Goal: Task Accomplishment & Management: Complete application form

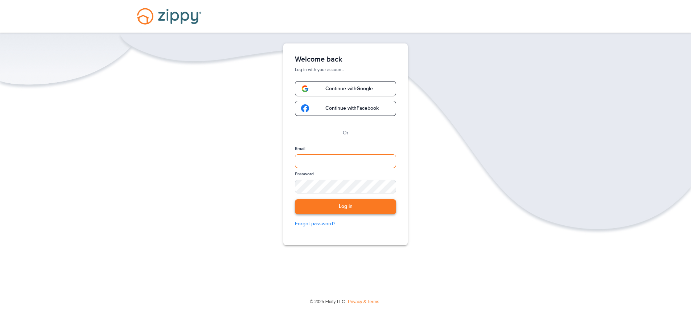
type input "**********"
drag, startPoint x: 352, startPoint y: 206, endPoint x: 348, endPoint y: 205, distance: 4.4
click at [352, 206] on button "Log in" at bounding box center [345, 206] width 101 height 15
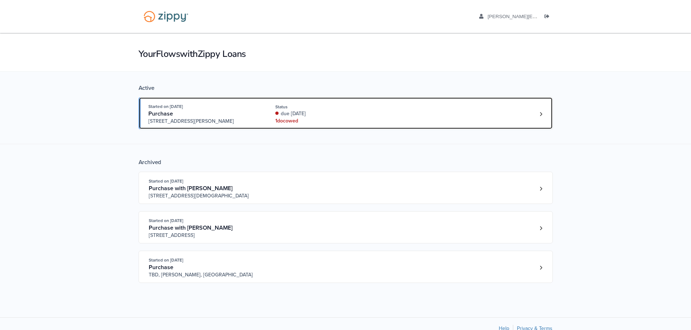
click at [359, 111] on div "due [DATE]" at bounding box center [323, 113] width 97 height 7
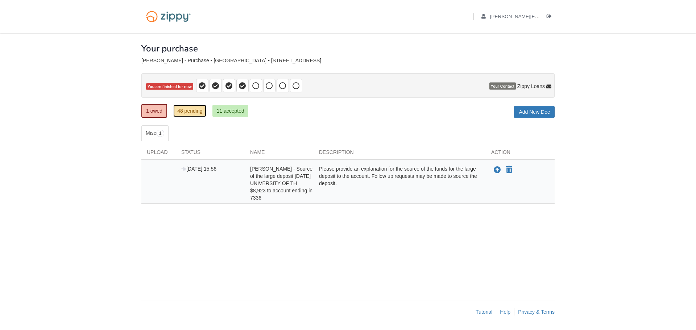
click at [196, 111] on link "48 pending" at bounding box center [189, 111] width 33 height 12
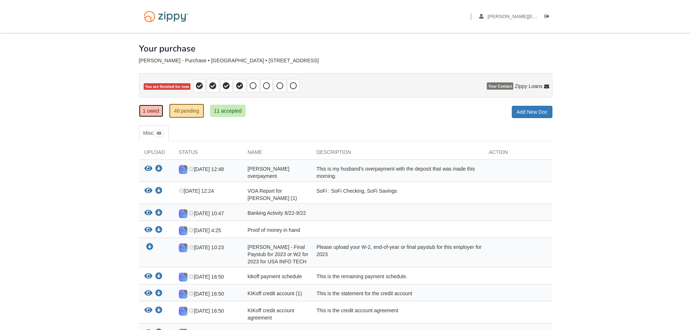
click at [154, 113] on link "1 owed" at bounding box center [151, 111] width 24 height 12
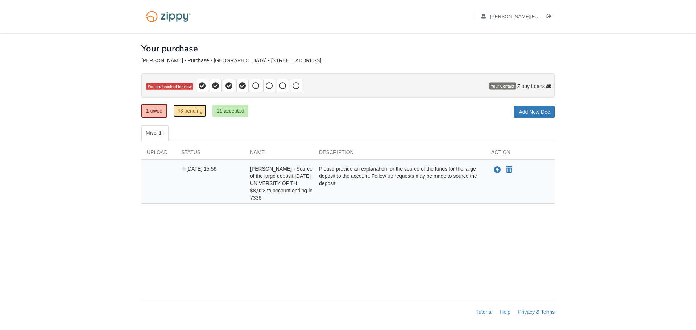
click at [191, 114] on link "48 pending" at bounding box center [189, 111] width 33 height 12
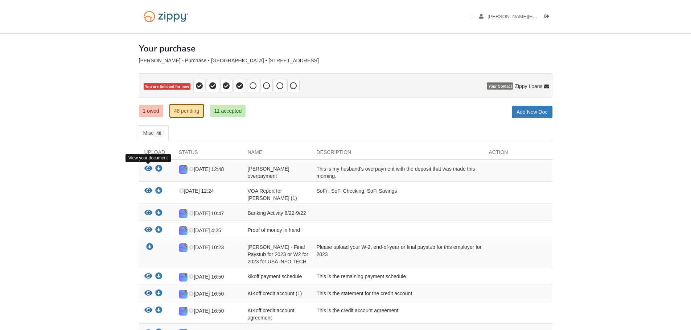
click at [146, 166] on icon "View Matthew Nolan overpayment" at bounding box center [148, 168] width 8 height 7
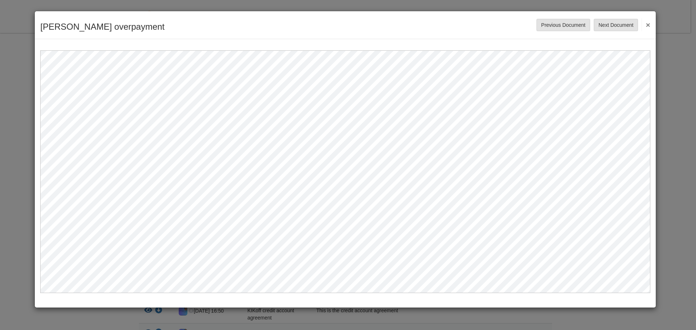
click at [647, 24] on button "×" at bounding box center [646, 24] width 8 height 13
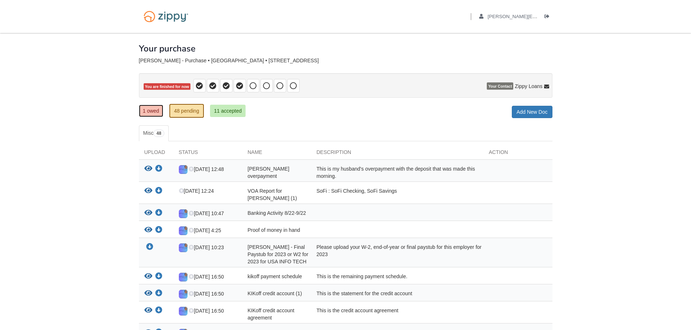
click at [155, 110] on link "1 owed" at bounding box center [151, 111] width 24 height 12
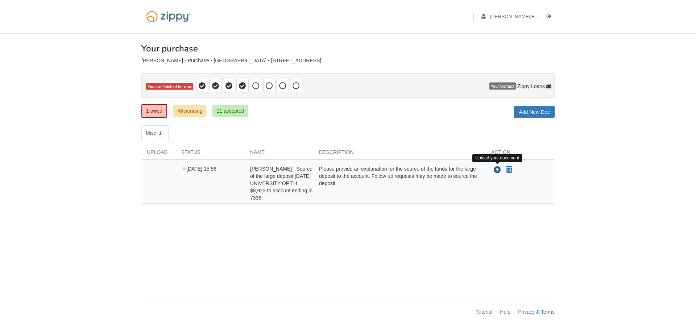
click at [494, 171] on icon "Upload Sarah Nolan - Source of the large deposit September 22, 2025 UNIVERSITY …" at bounding box center [497, 170] width 7 height 7
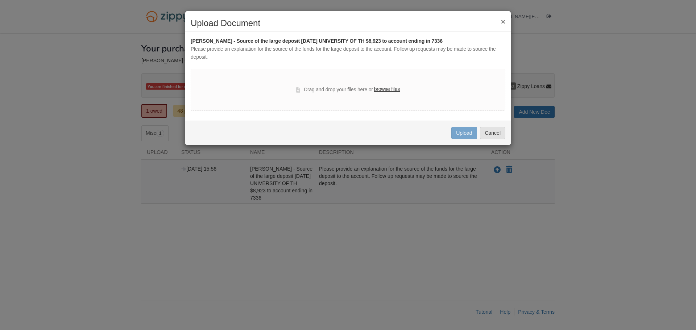
click at [384, 87] on label "browse files" at bounding box center [387, 90] width 26 height 8
click at [0, 0] on input "browse files" at bounding box center [0, 0] width 0 height 0
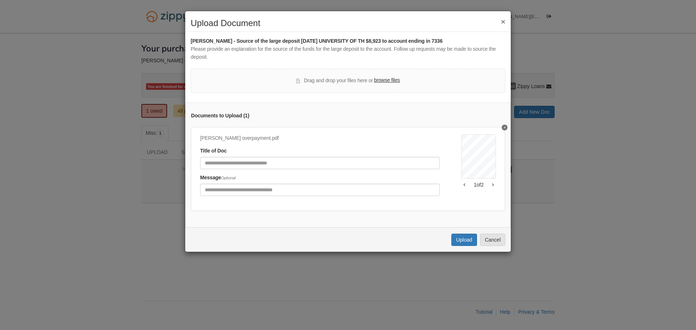
click at [279, 157] on div "Title of Doc" at bounding box center [320, 158] width 240 height 22
click at [283, 164] on input "Document Title" at bounding box center [320, 163] width 240 height 12
type input "**********"
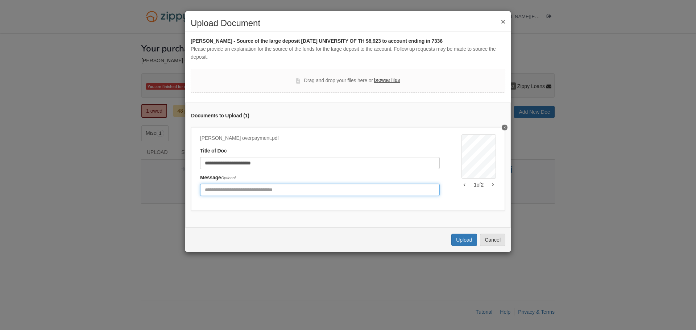
drag, startPoint x: 279, startPoint y: 191, endPoint x: 278, endPoint y: 187, distance: 4.8
click at [279, 191] on input "Include any comments on this document" at bounding box center [320, 190] width 240 height 12
type input "**********"
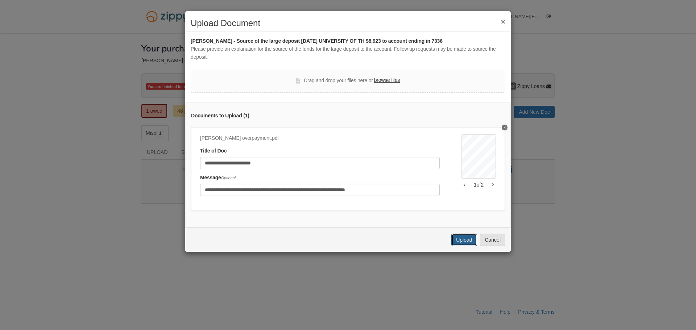
click at [463, 246] on button "Upload" at bounding box center [463, 240] width 25 height 12
